Goal: Transaction & Acquisition: Purchase product/service

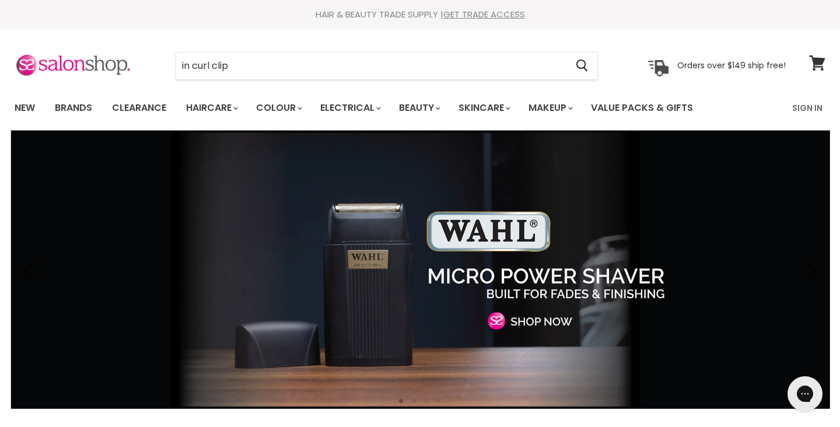
type input "in curl clips"
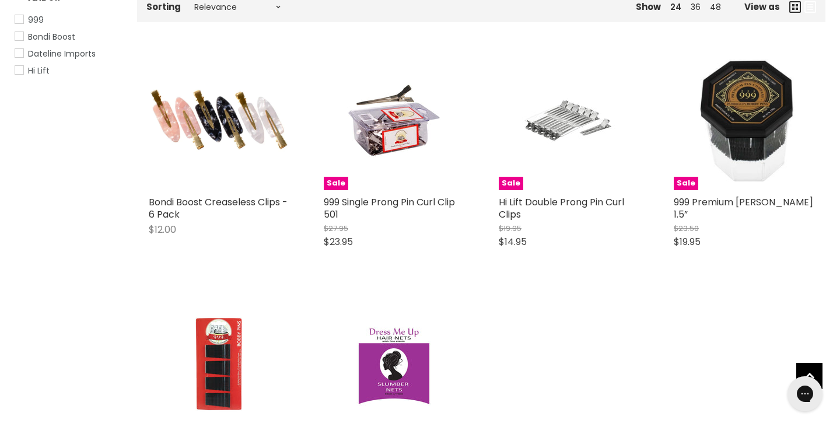
scroll to position [220, 0]
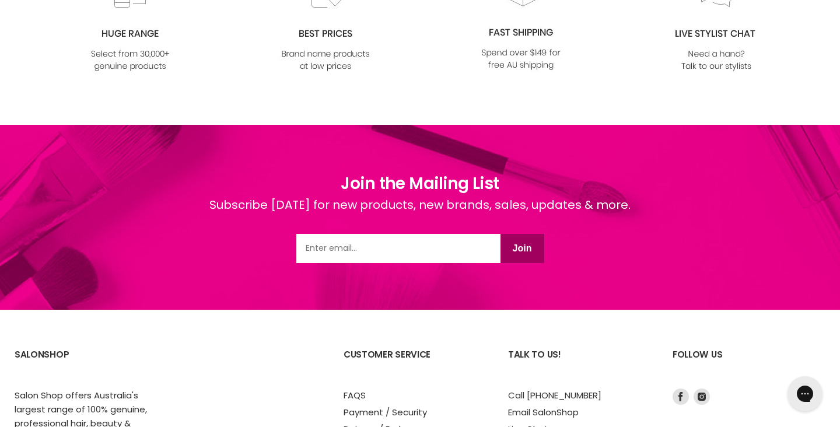
scroll to position [1532, 0]
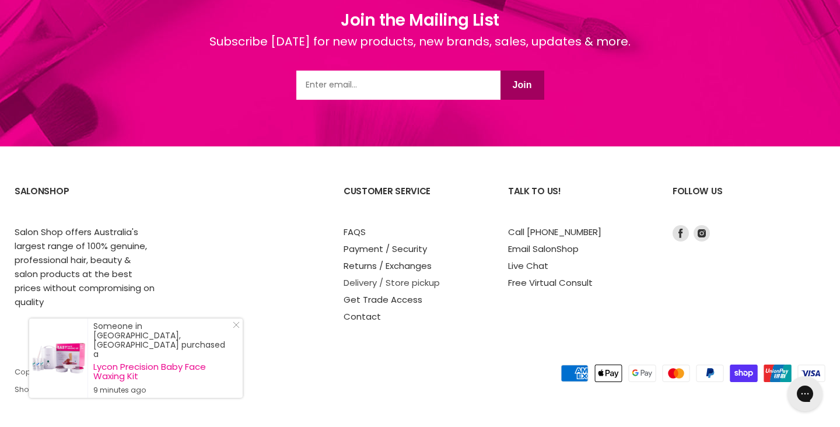
click at [364, 286] on link "Delivery / Store pickup" at bounding box center [392, 282] width 96 height 12
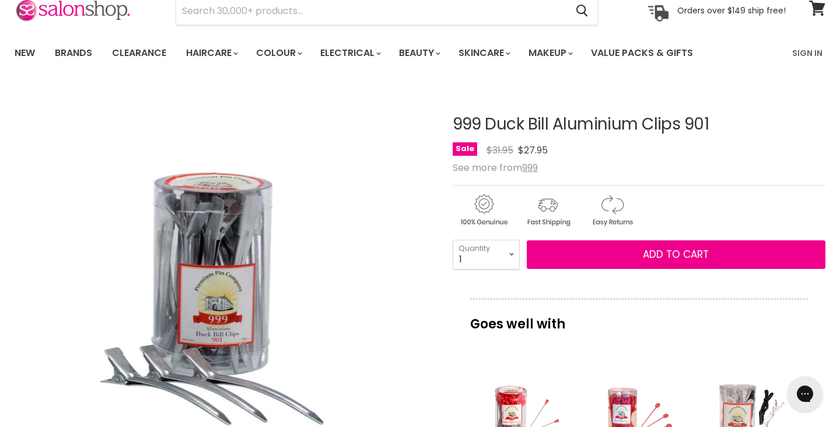
scroll to position [183, 0]
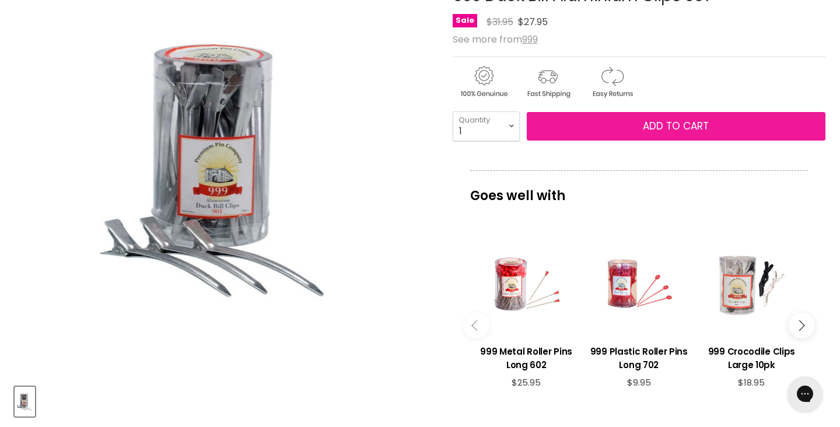
click at [575, 132] on button "Add to cart" at bounding box center [676, 126] width 299 height 29
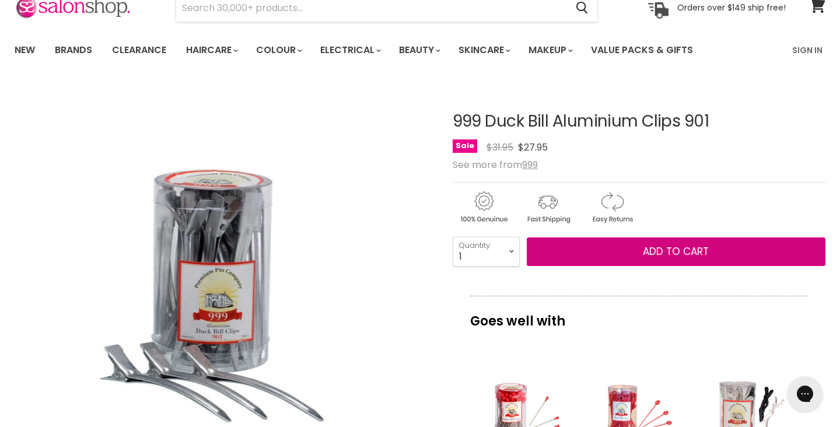
scroll to position [0, 0]
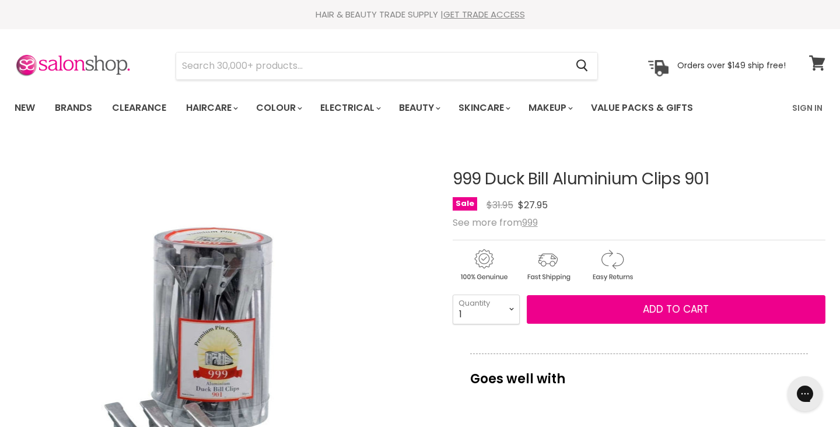
click at [818, 63] on icon at bounding box center [817, 62] width 16 height 15
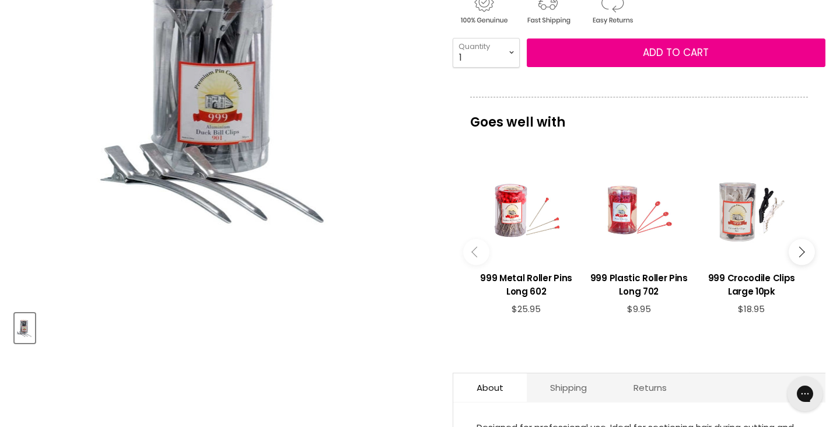
scroll to position [261, 0]
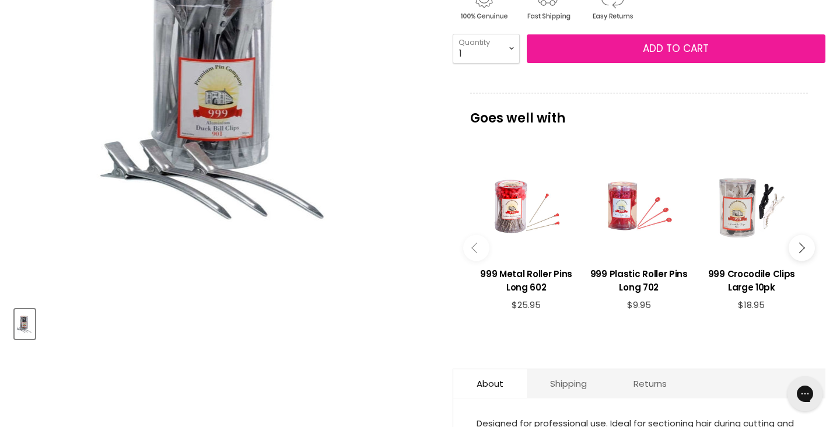
click at [662, 43] on span "Add to cart" at bounding box center [676, 48] width 66 height 14
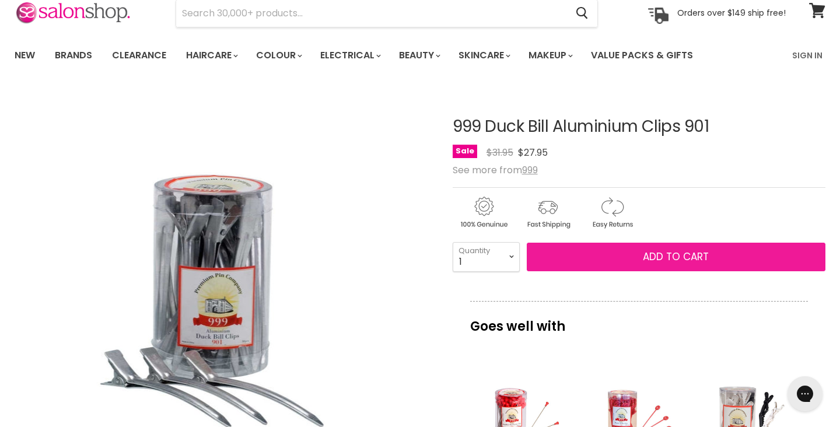
scroll to position [38, 0]
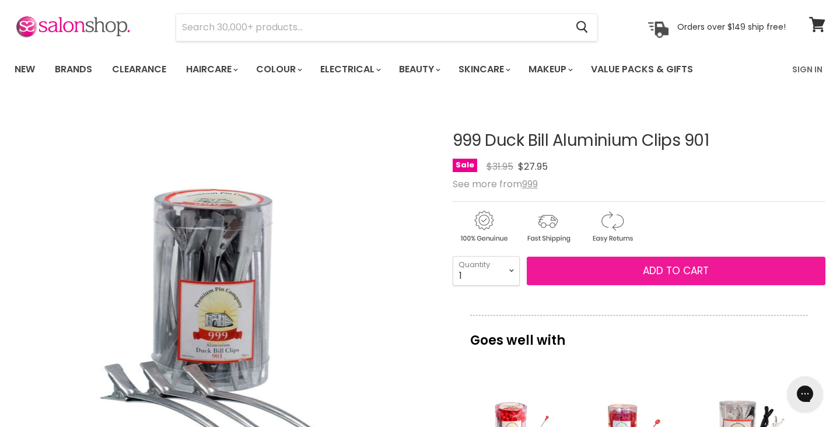
click at [660, 277] on span "Add to cart" at bounding box center [676, 271] width 66 height 14
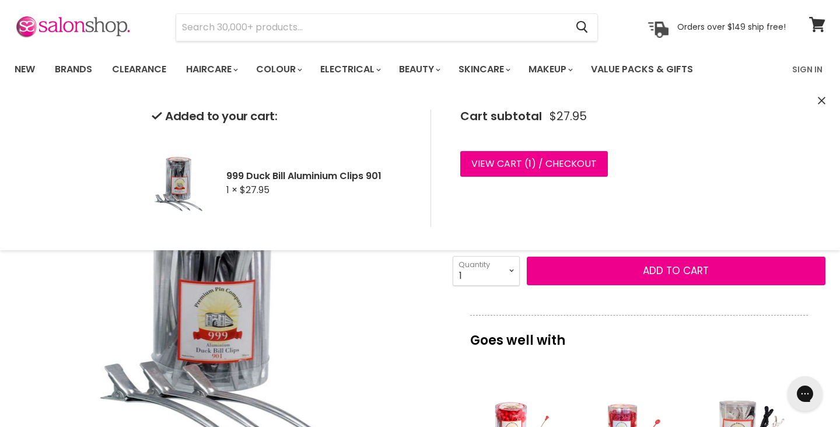
click at [819, 103] on icon "Close" at bounding box center [822, 101] width 8 height 8
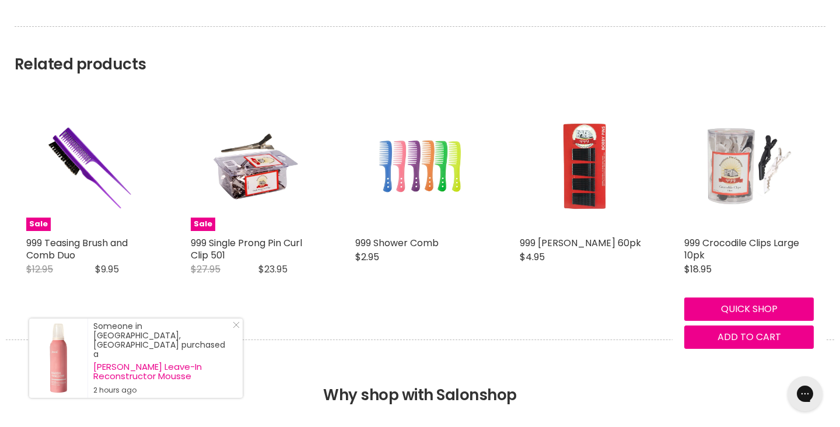
scroll to position [913, 0]
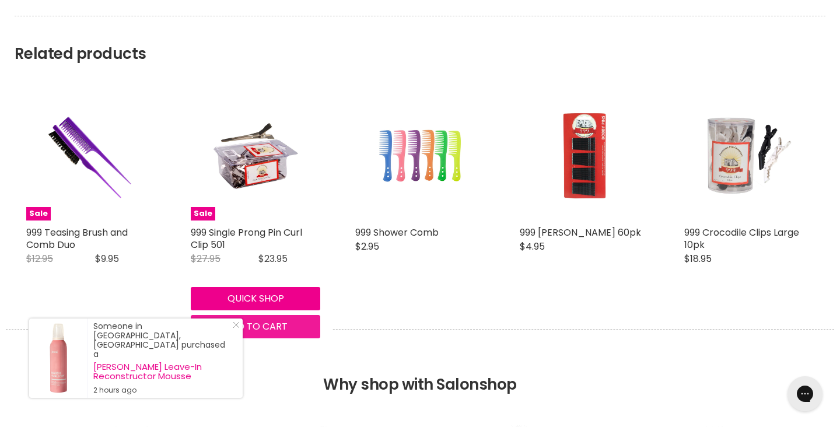
click at [243, 327] on span "Add to cart" at bounding box center [256, 326] width 64 height 13
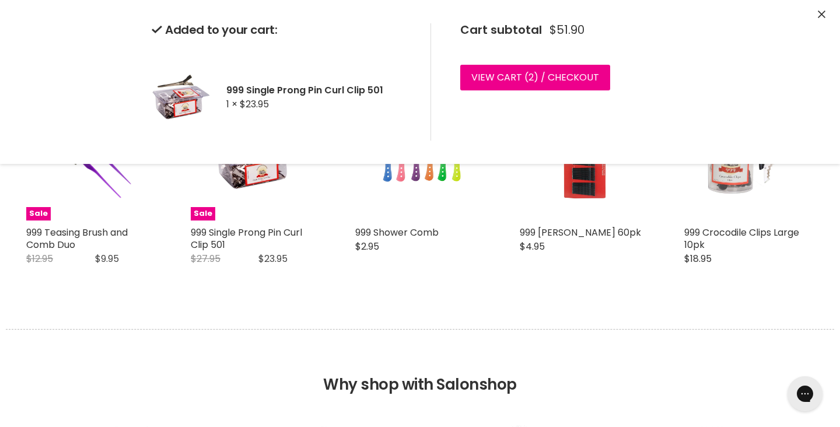
click at [823, 12] on icon "Close" at bounding box center [822, 14] width 8 height 8
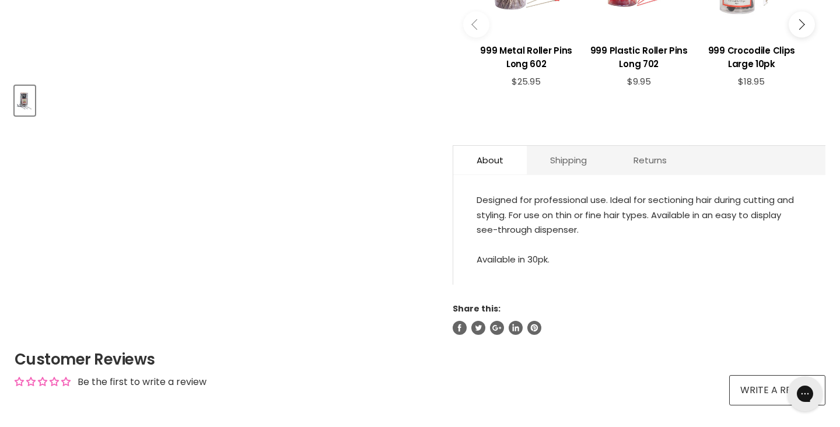
scroll to position [0, 0]
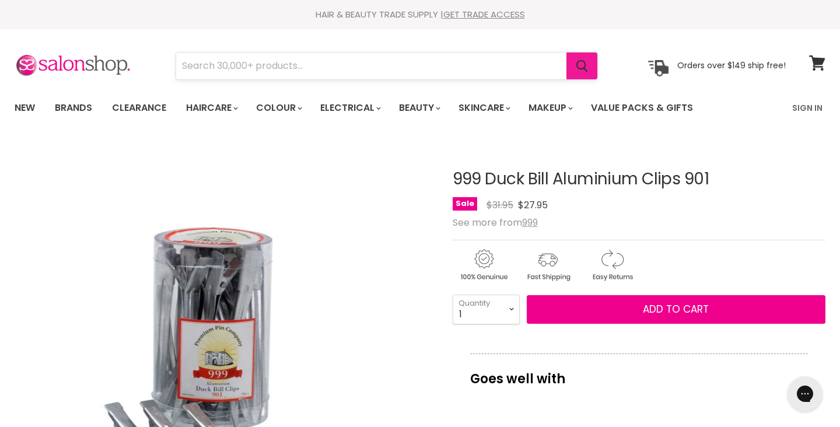
click at [579, 72] on button "Search" at bounding box center [581, 65] width 31 height 27
click at [512, 71] on input "Search" at bounding box center [371, 65] width 390 height 27
type input "pin curl"
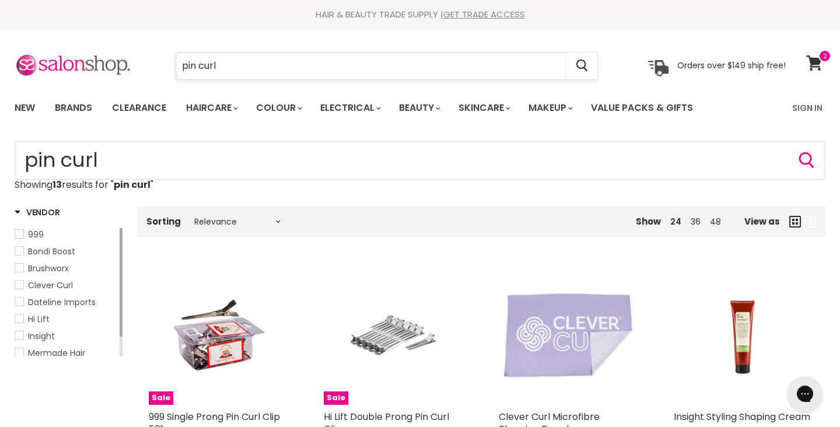
click at [199, 62] on input "pin curl" at bounding box center [371, 65] width 390 height 27
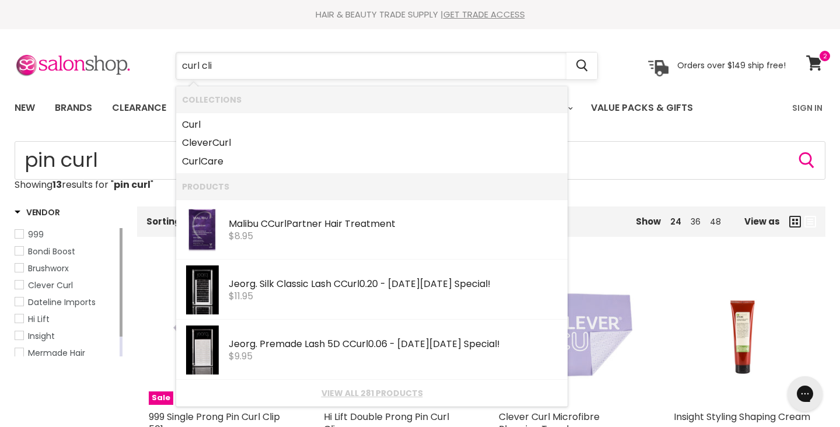
type input "curl clip"
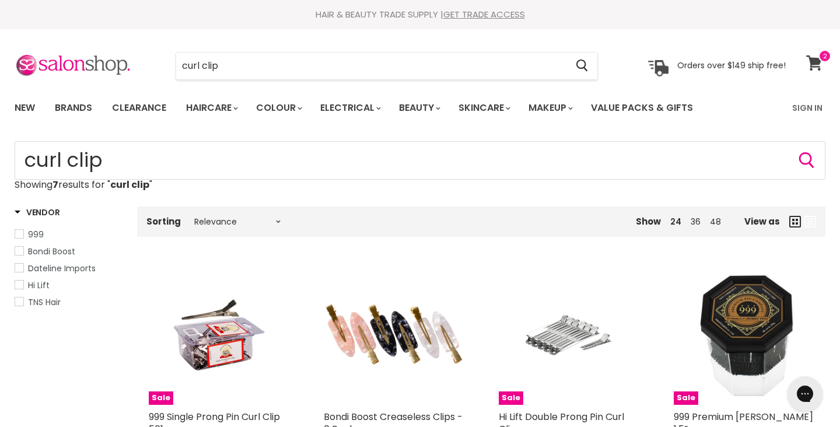
click at [817, 71] on link "View cart" at bounding box center [815, 63] width 31 height 27
